Goal: Information Seeking & Learning: Check status

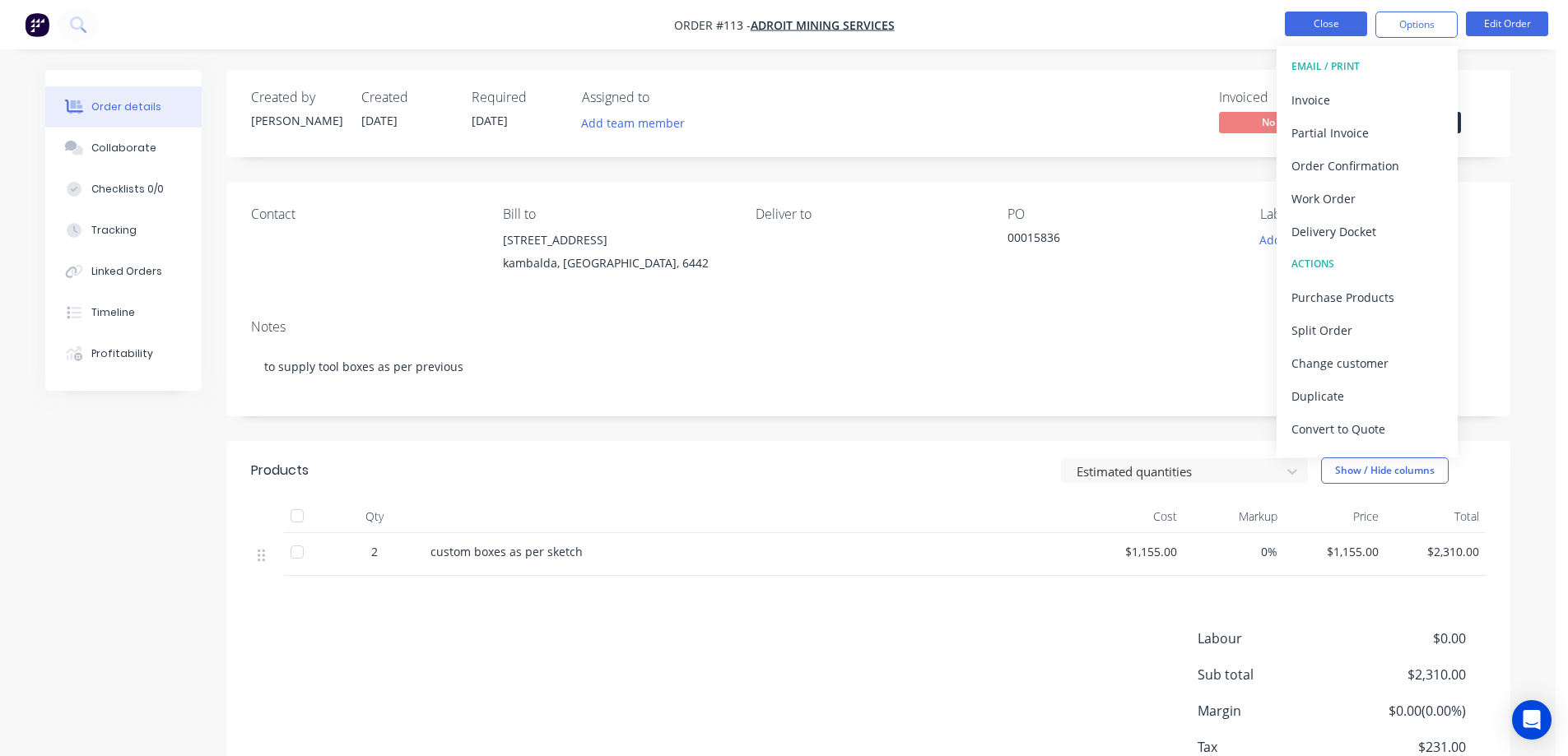
click at [1343, 25] on button "Close" at bounding box center [1326, 23] width 83 height 25
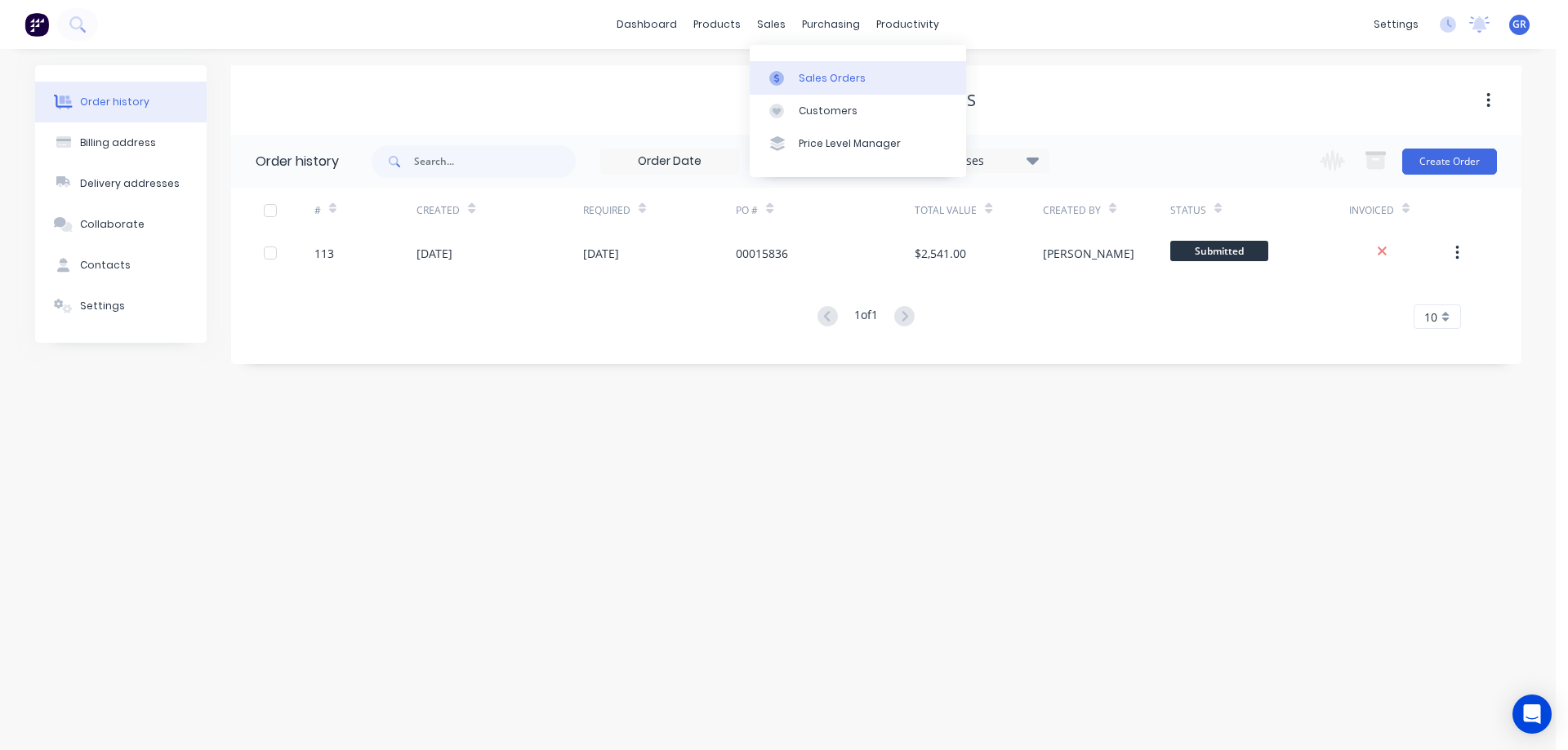
click at [801, 76] on div "Sales Orders" at bounding box center [832, 78] width 67 height 15
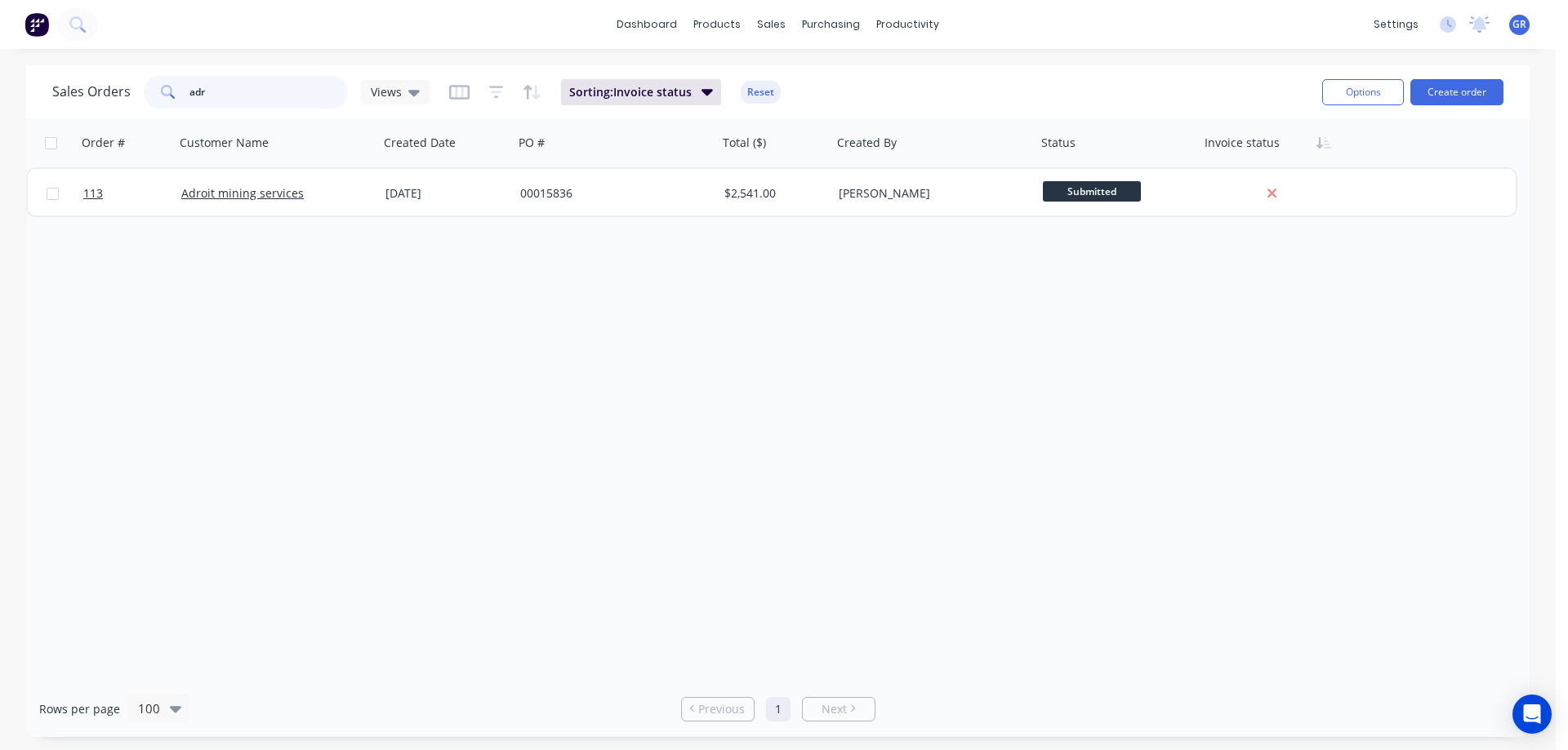
drag, startPoint x: 210, startPoint y: 100, endPoint x: 186, endPoint y: 99, distance: 24.0
click at [119, 98] on div "Sales Orders adr Views" at bounding box center [240, 91] width 377 height 32
type input "hose"
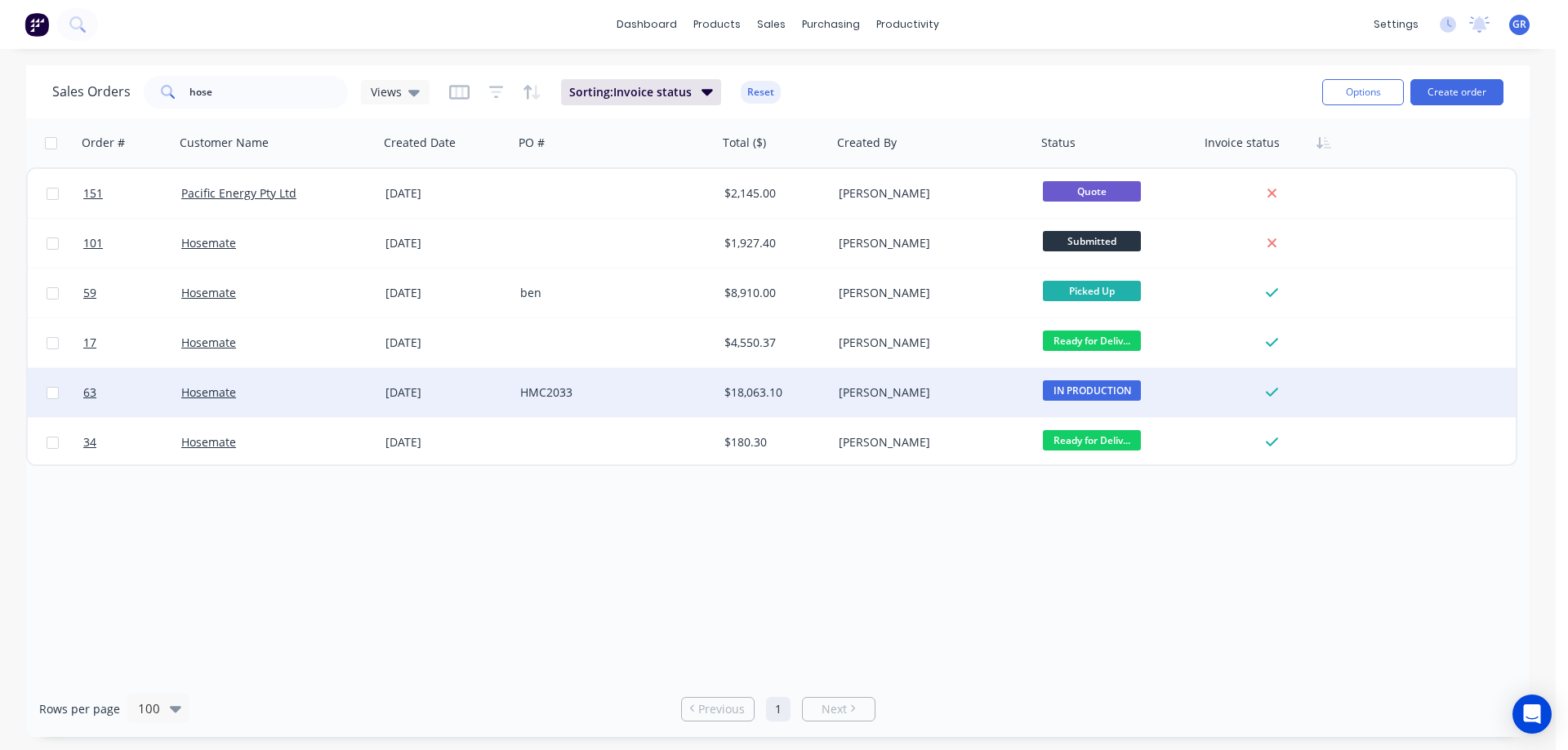
click at [335, 384] on div "Hosemate" at bounding box center [272, 393] width 181 height 17
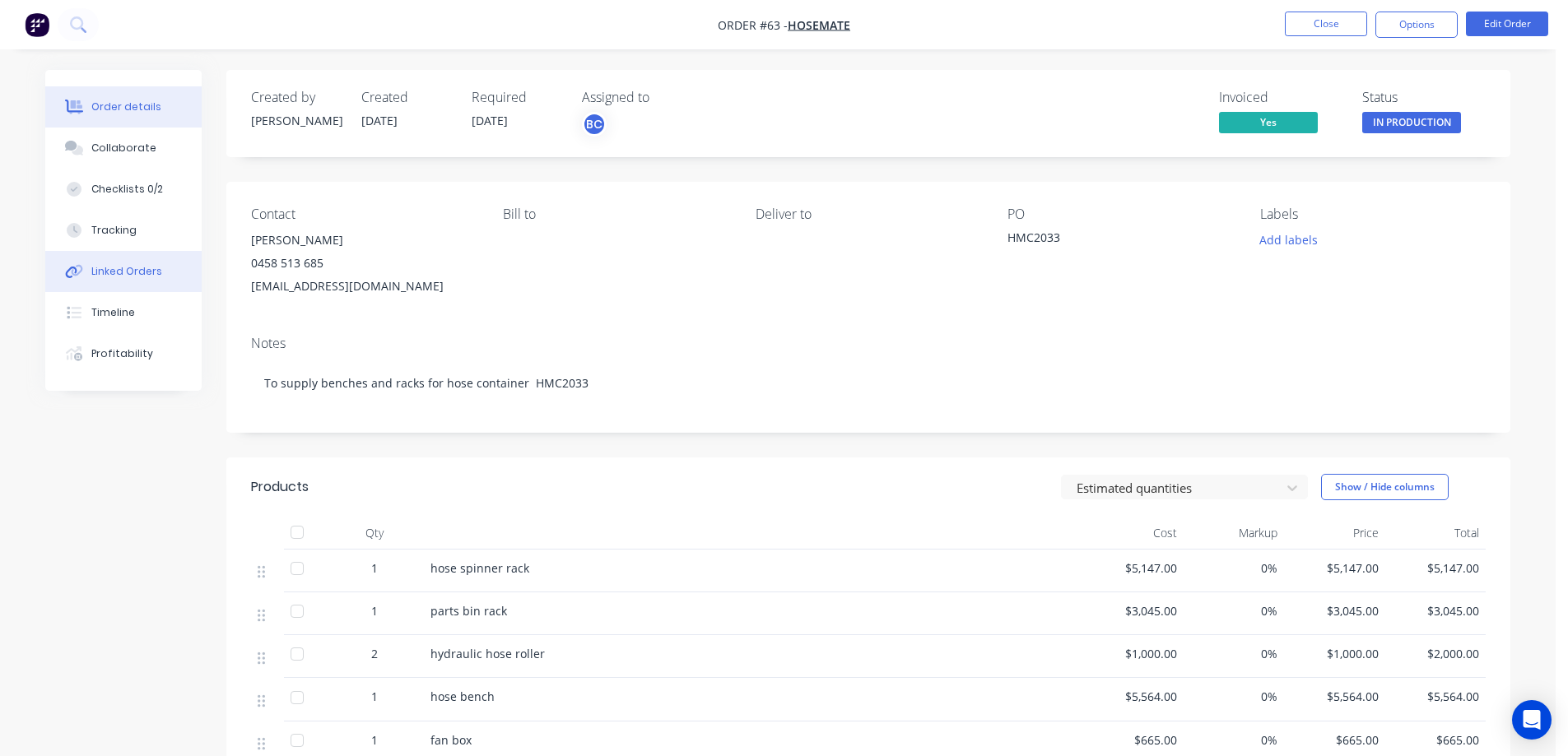
click at [110, 269] on div "Linked Orders" at bounding box center [126, 271] width 71 height 15
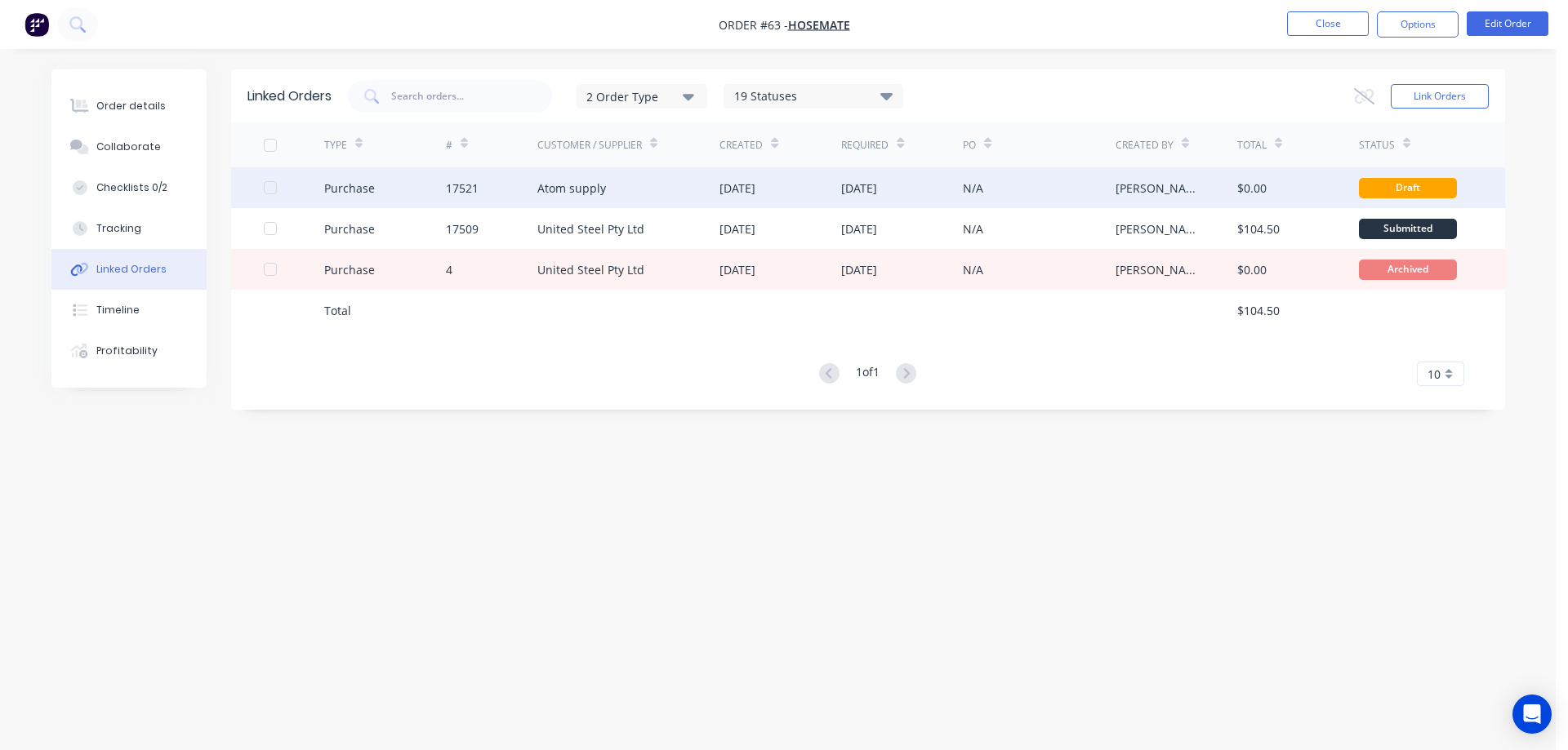
click at [497, 189] on div "17521" at bounding box center [491, 188] width 91 height 41
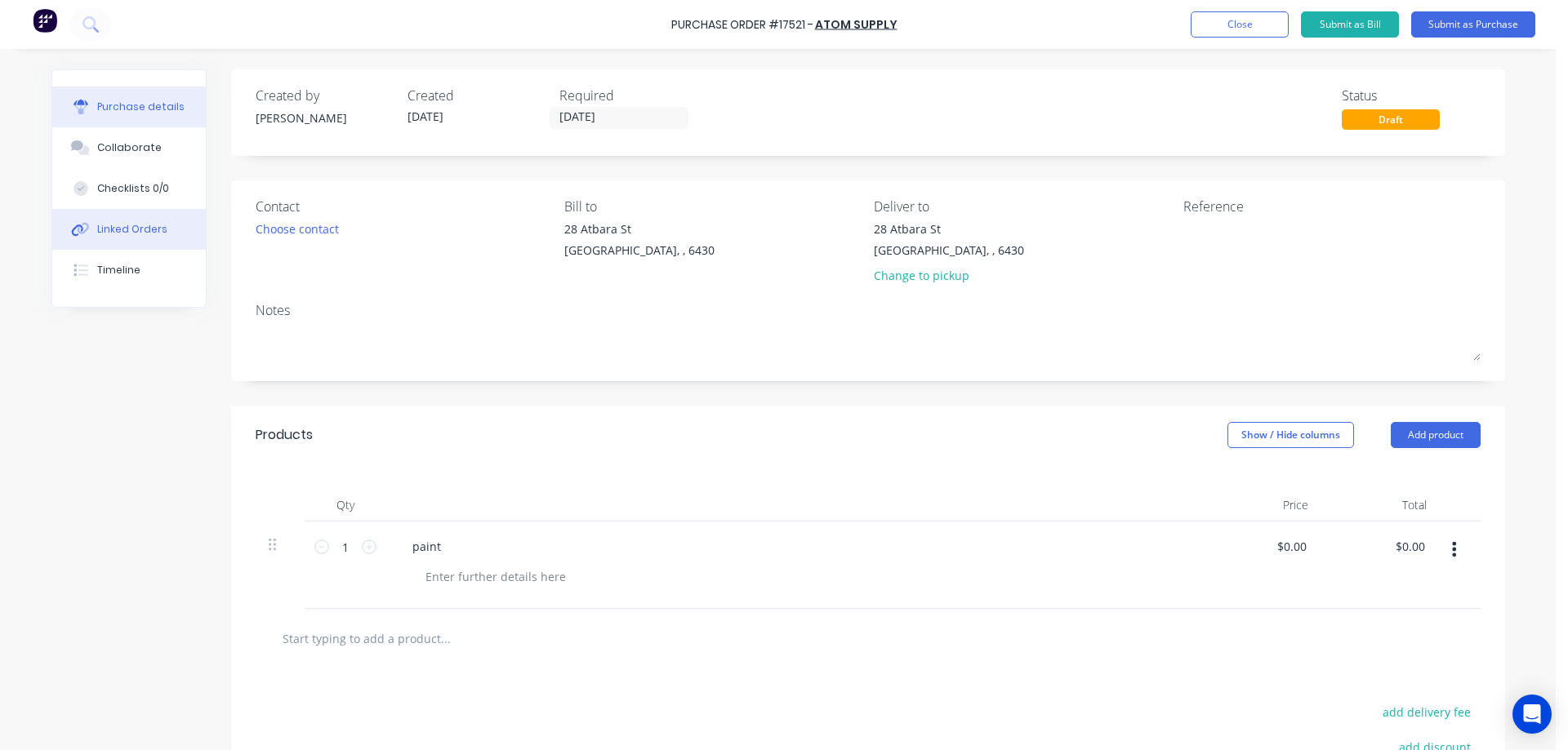
click at [133, 235] on div "Linked Orders" at bounding box center [132, 229] width 70 height 15
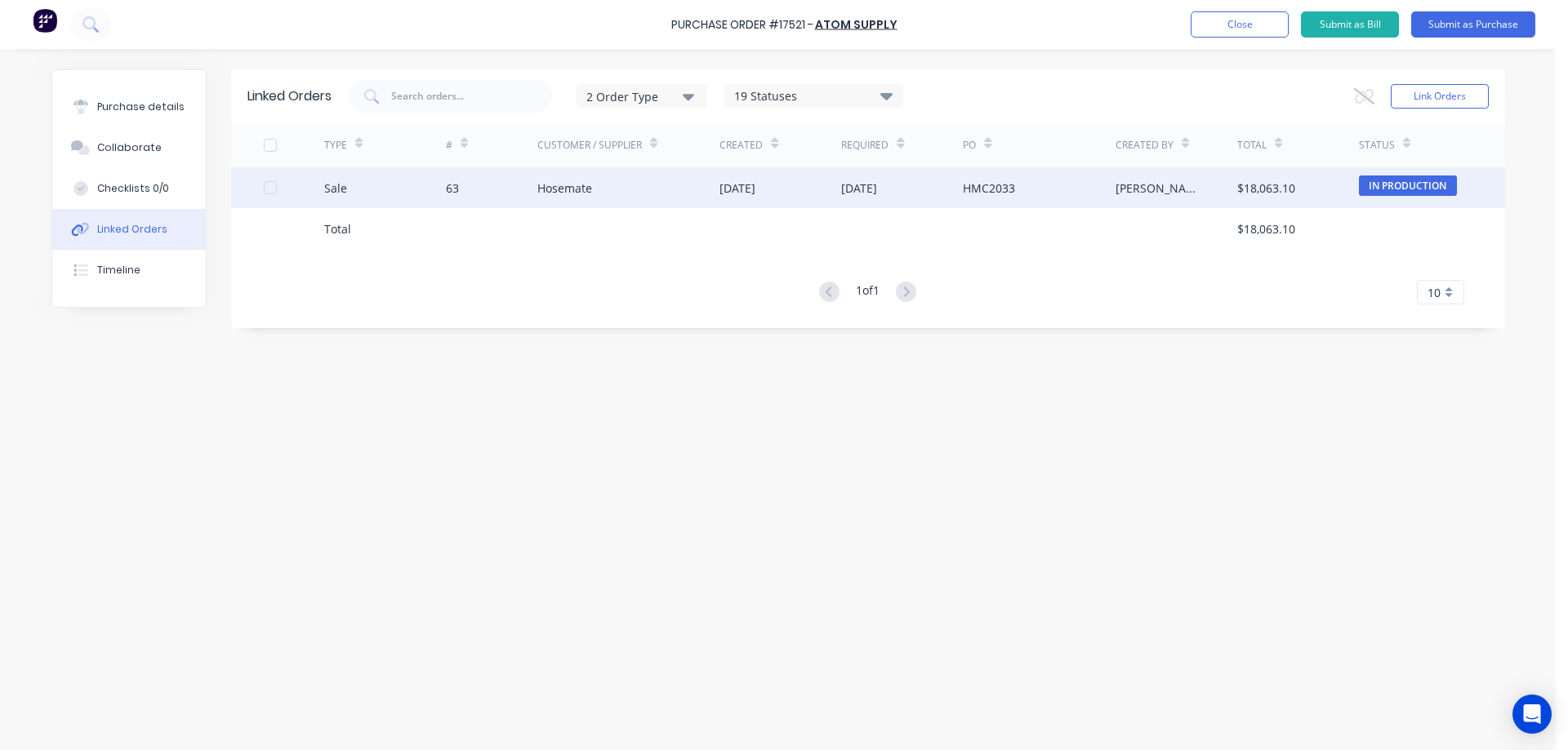
click at [657, 182] on div "Hosemate" at bounding box center [628, 188] width 183 height 41
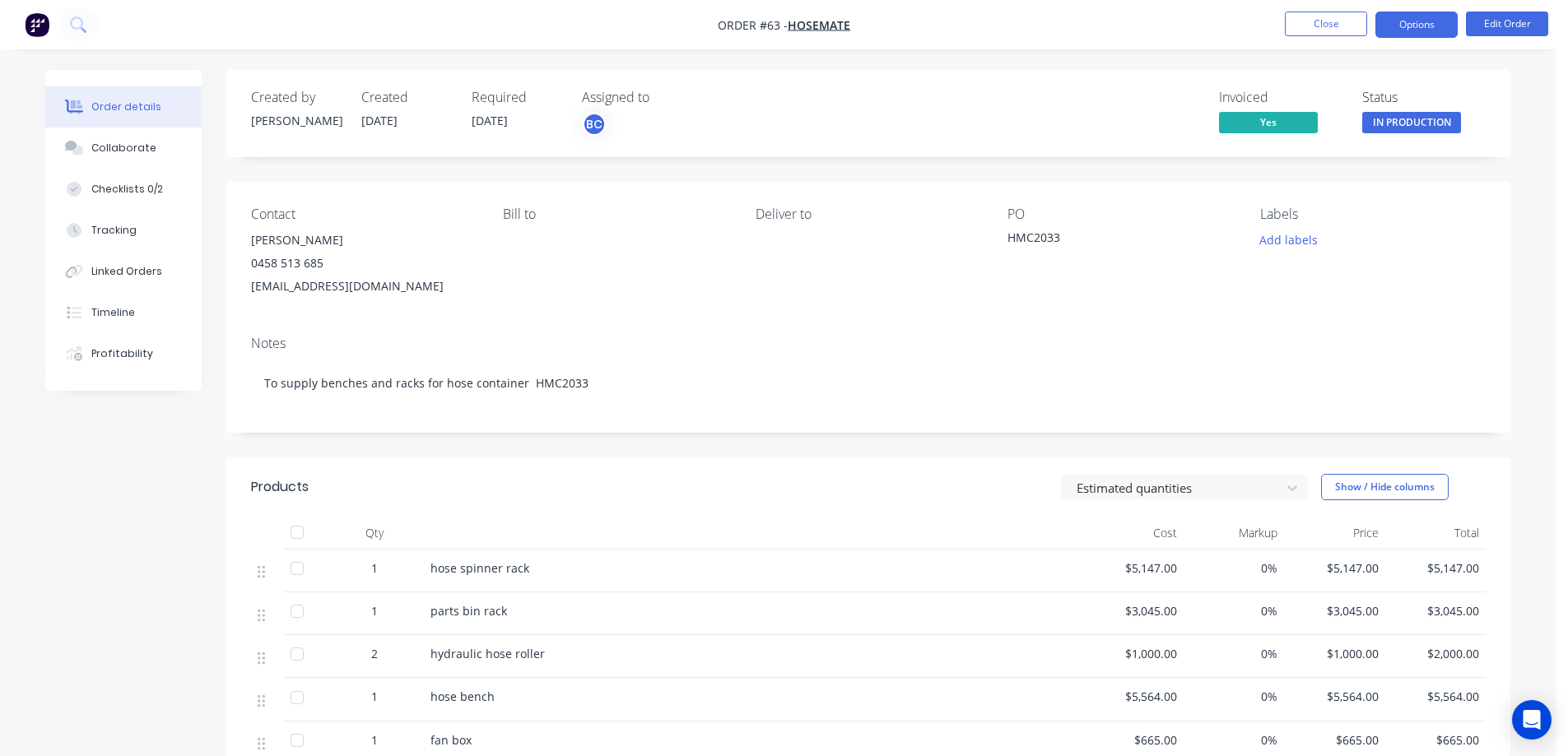
click at [1406, 22] on button "Options" at bounding box center [1417, 24] width 83 height 26
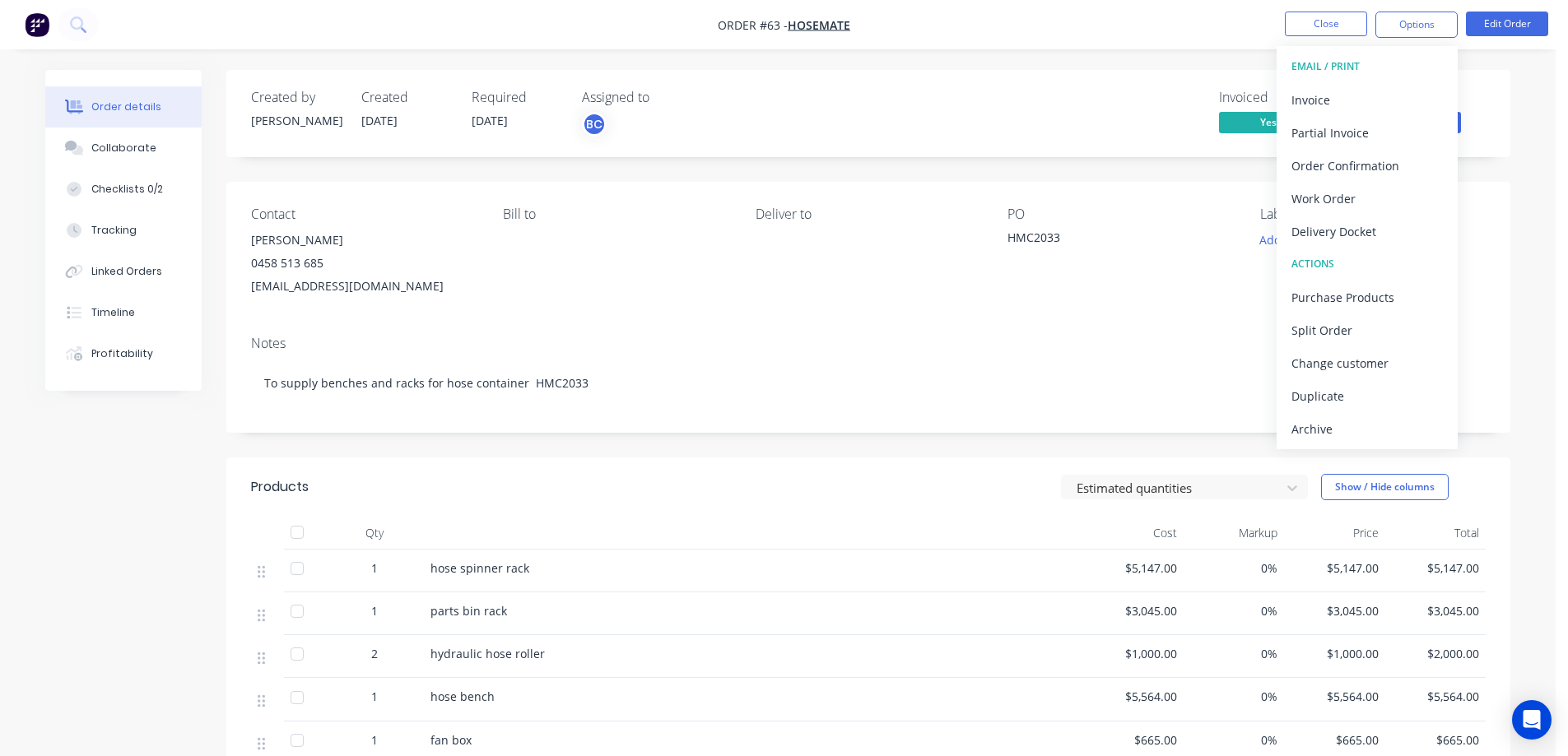
click at [1034, 35] on nav "Order #63 - Hosemate Close Options EMAIL / PRINT Invoice Partial Invoice Order …" at bounding box center [784, 24] width 1568 height 49
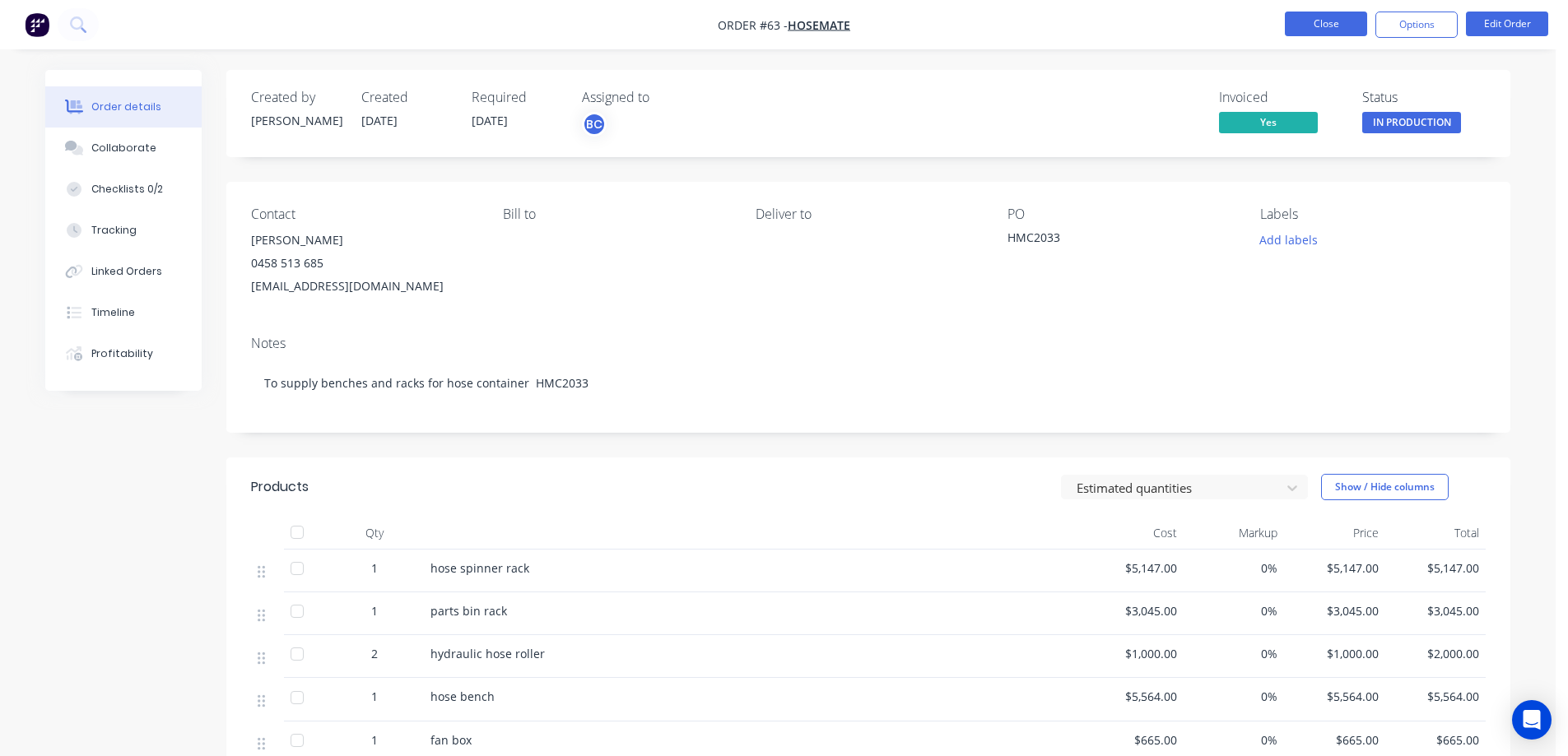
click at [1345, 26] on button "Close" at bounding box center [1326, 23] width 83 height 25
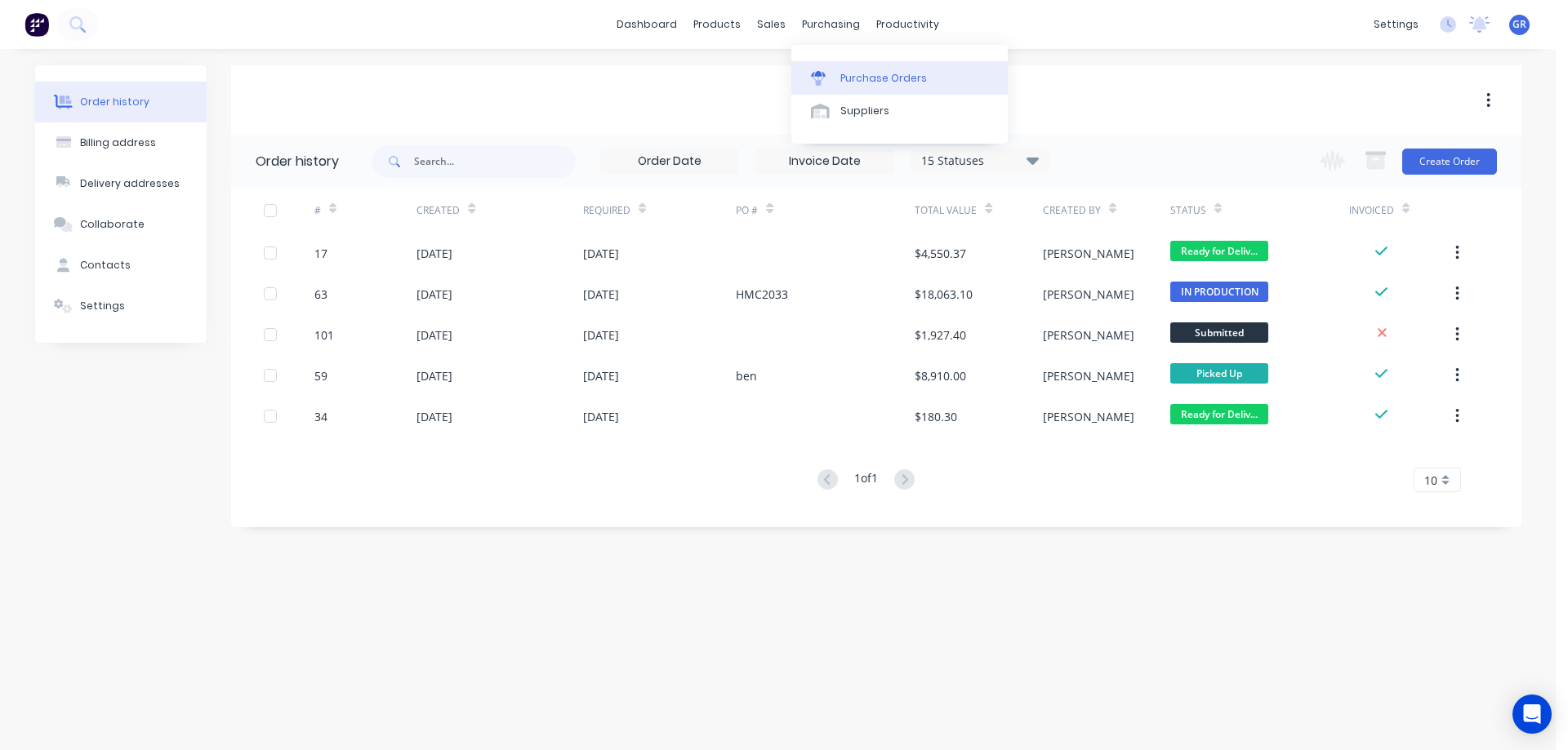
click at [859, 78] on div "Purchase Orders" at bounding box center [883, 78] width 87 height 15
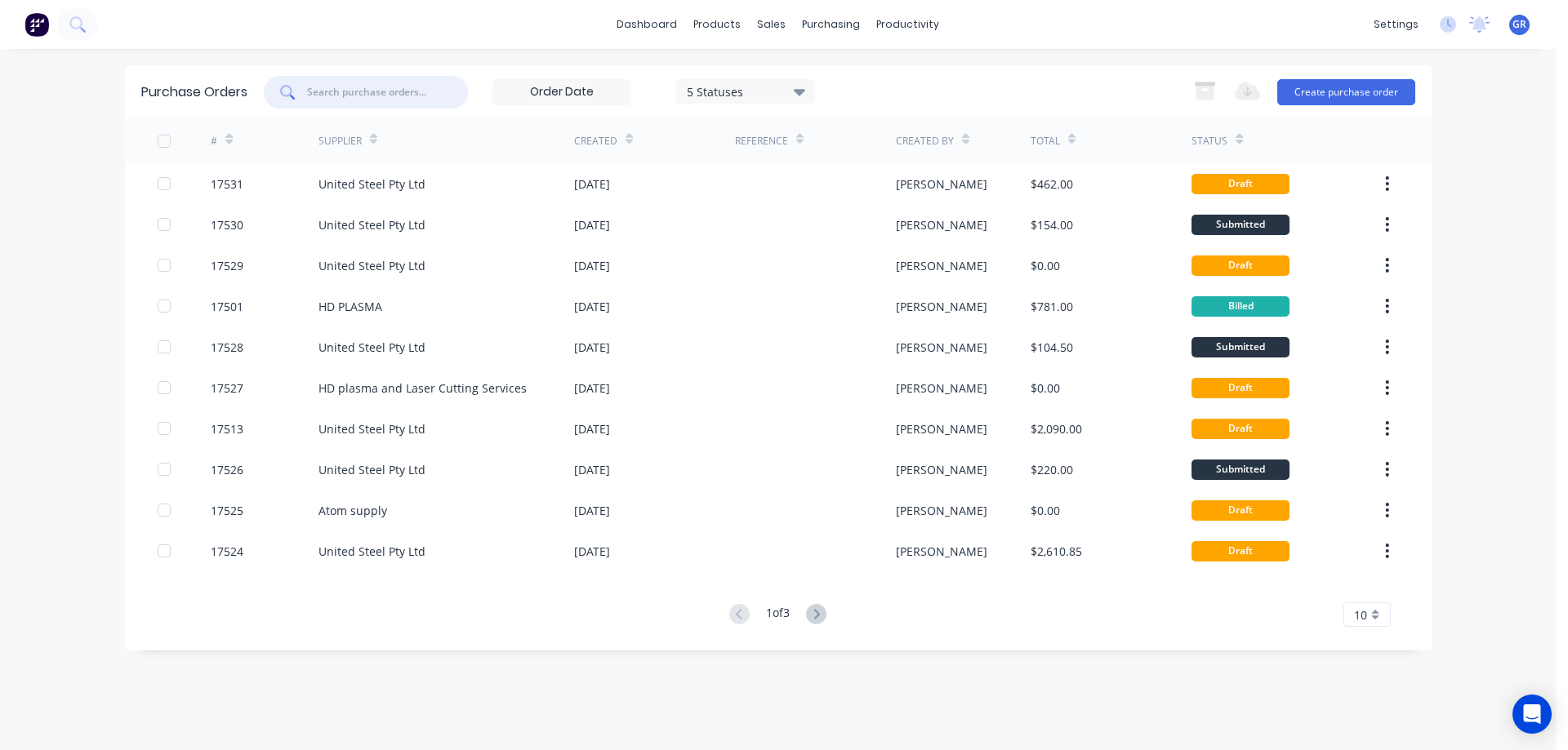
click at [348, 94] on input "text" at bounding box center [373, 92] width 133 height 15
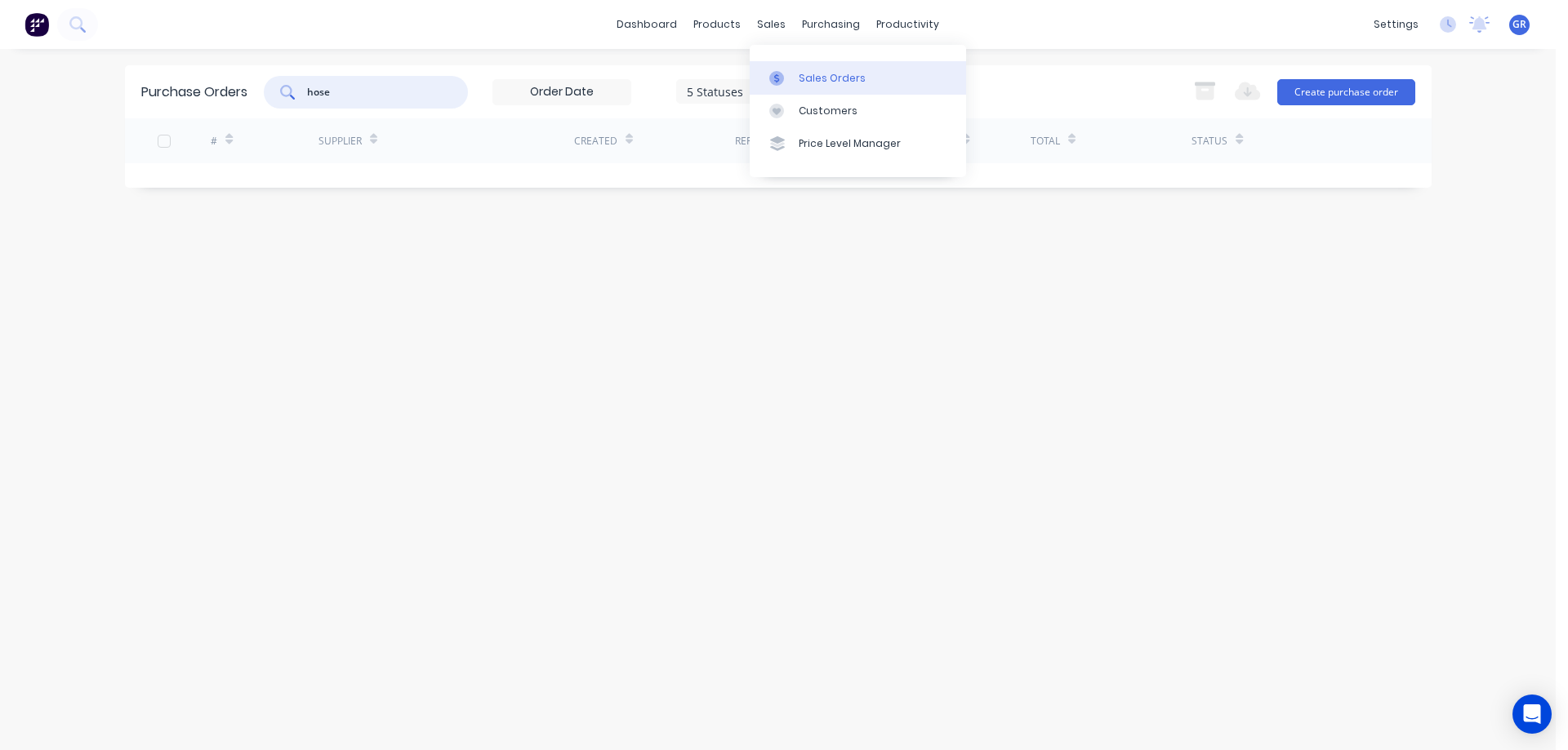
type input "hose"
click at [811, 81] on div "Sales Orders" at bounding box center [832, 78] width 67 height 15
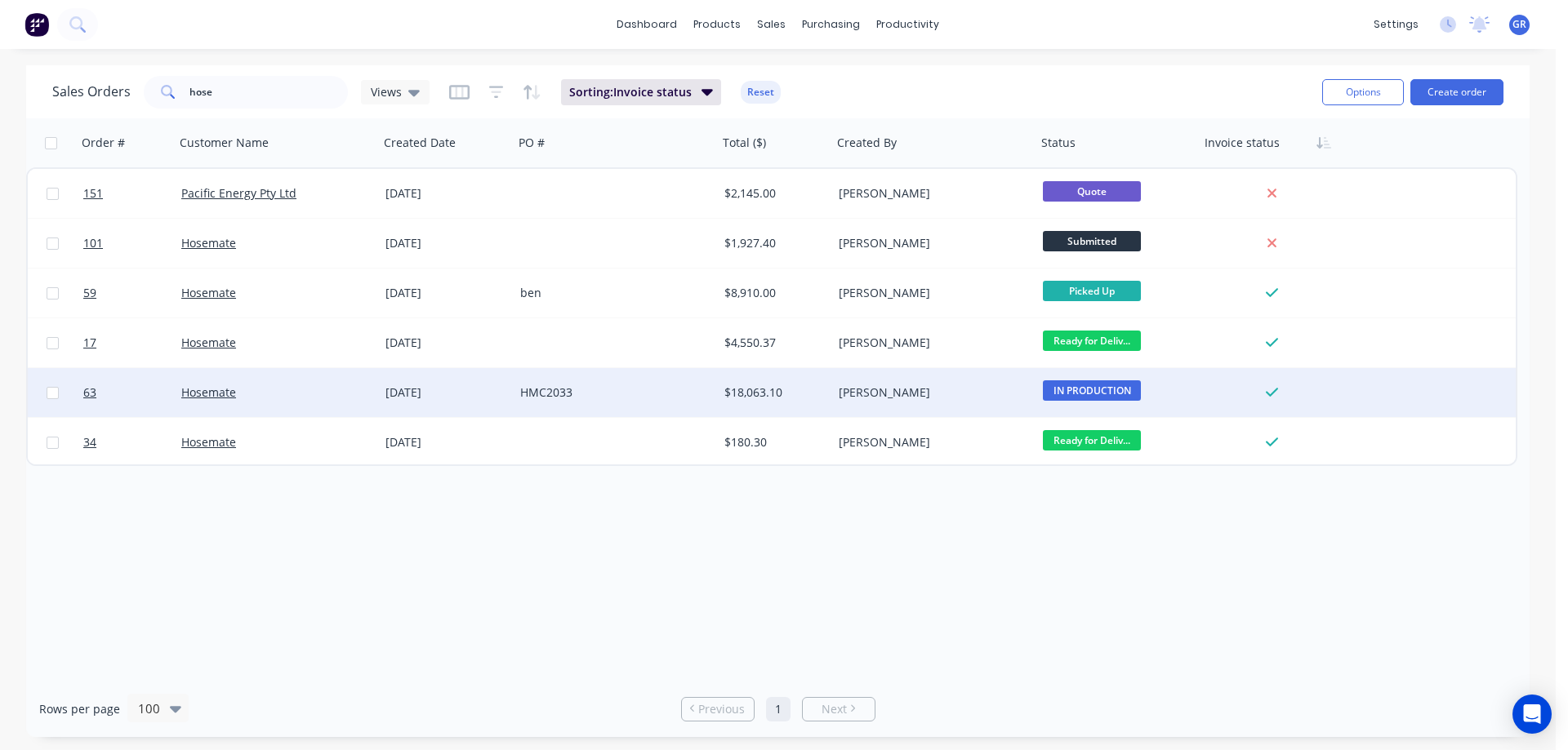
click at [284, 383] on div "Hosemate" at bounding box center [277, 393] width 205 height 49
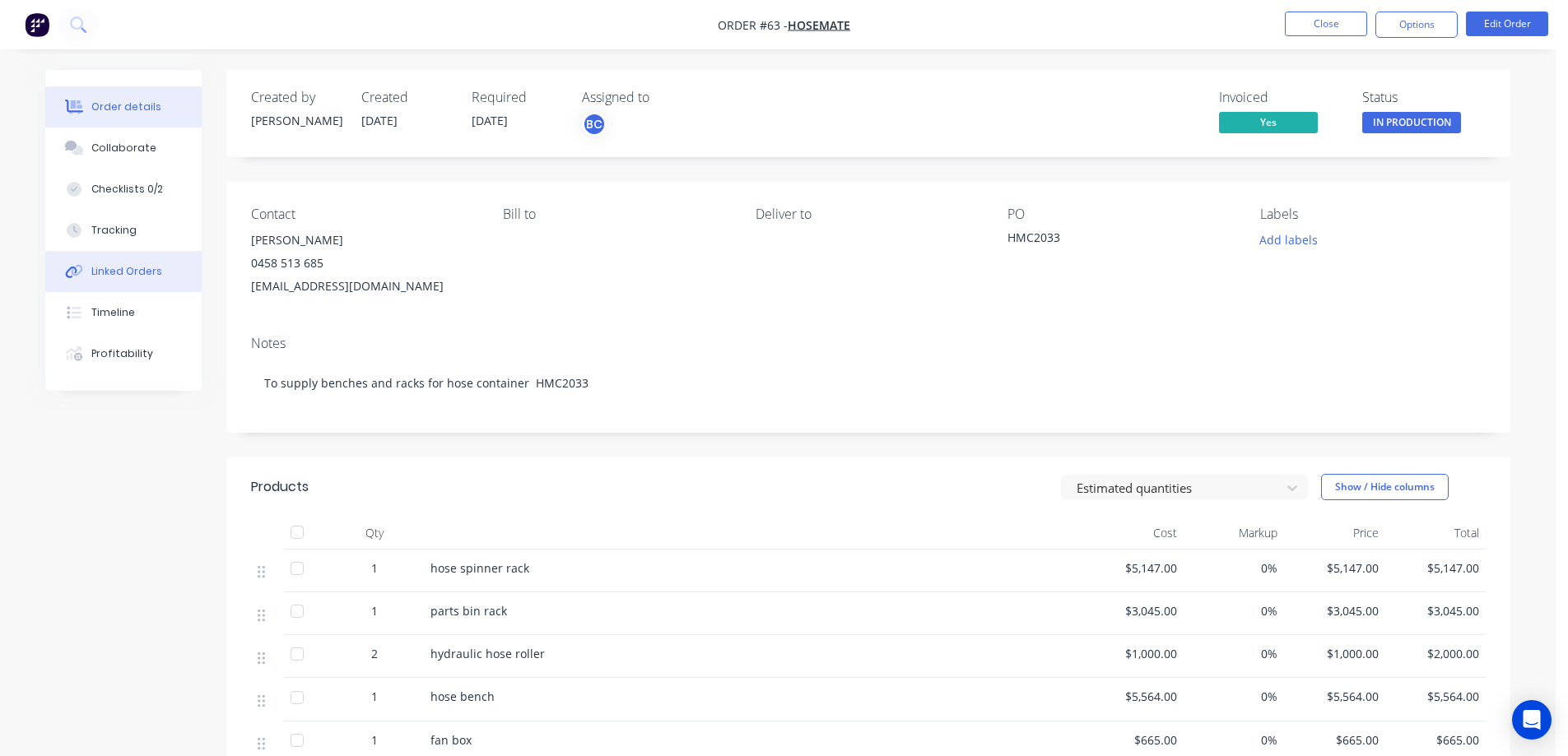
click at [121, 271] on div "Linked Orders" at bounding box center [126, 271] width 71 height 15
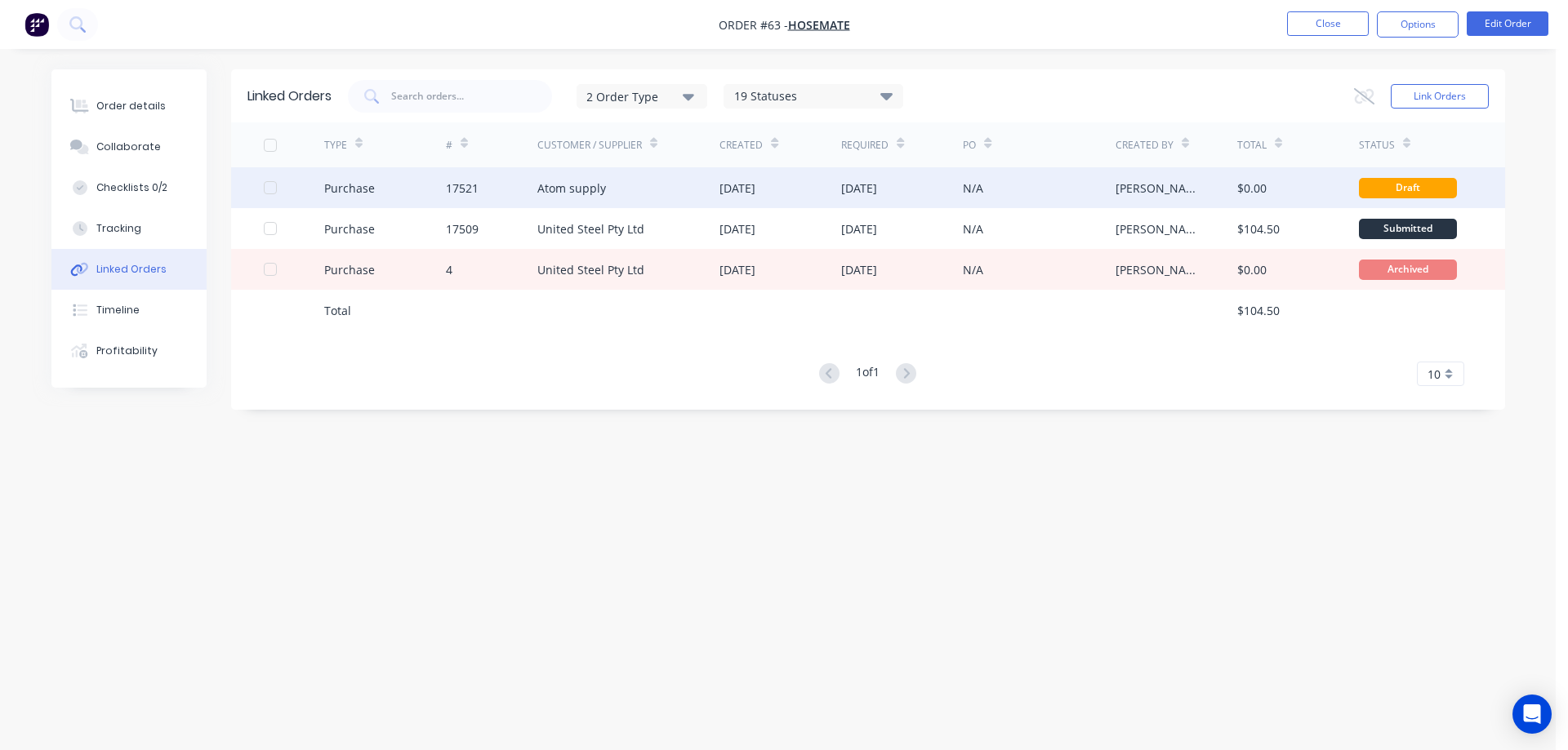
click at [498, 190] on div "17521" at bounding box center [491, 188] width 91 height 41
